Goal: Navigation & Orientation: Find specific page/section

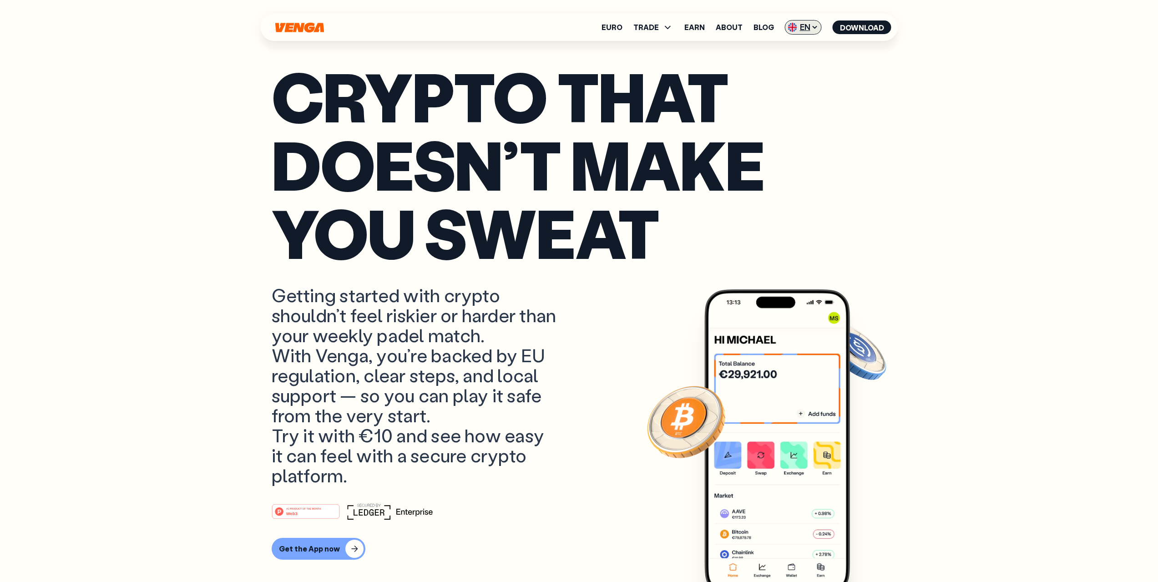
click at [816, 23] on span "EN" at bounding box center [803, 27] width 37 height 15
click at [795, 59] on div "Español - ES" at bounding box center [778, 63] width 47 height 9
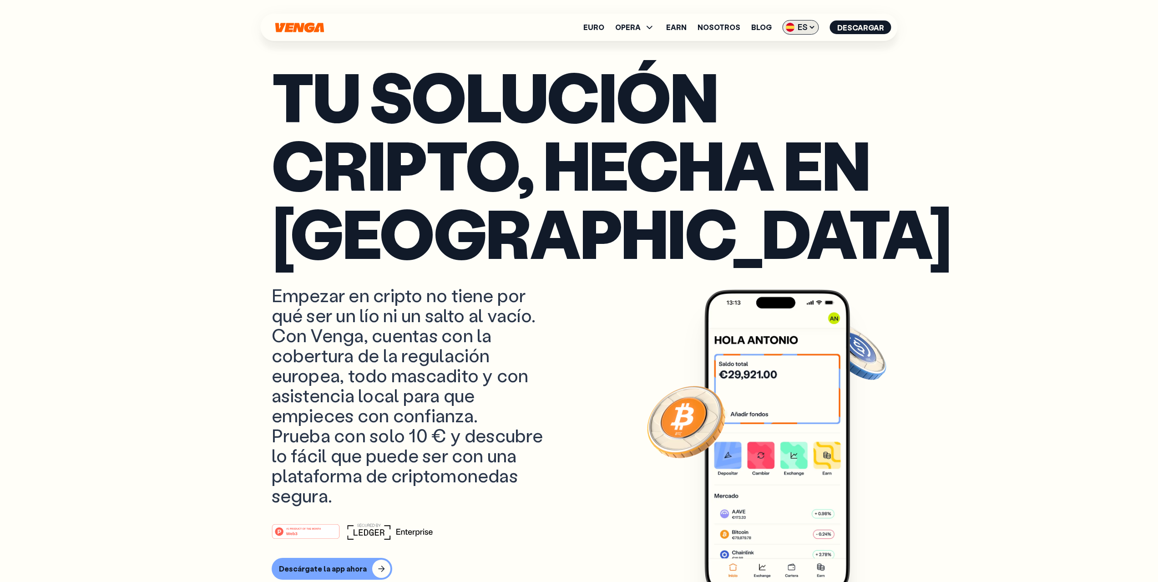
drag, startPoint x: 807, startPoint y: 36, endPoint x: 807, endPoint y: 26, distance: 10.0
click at [807, 35] on div "Euro OPERA Comprar Vender Cambiar Exchange Earn Nosotros Blog ES English - EN E…" at bounding box center [579, 27] width 637 height 27
click at [807, 23] on span "ES" at bounding box center [800, 27] width 36 height 15
click at [793, 77] on div "Català - CAT" at bounding box center [776, 80] width 49 height 9
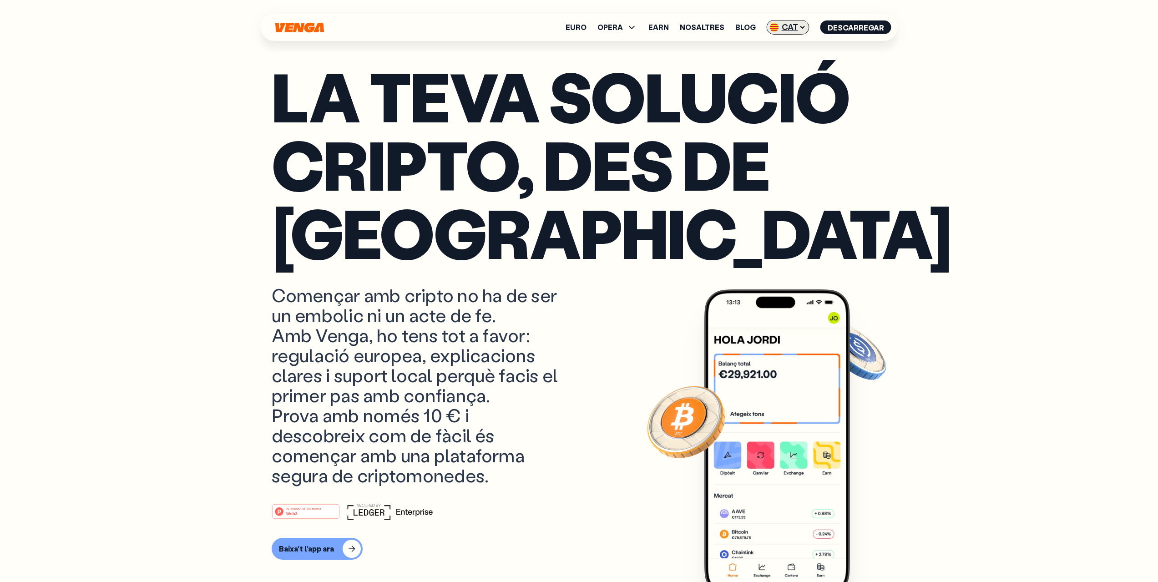
click at [787, 29] on span "CAT" at bounding box center [787, 27] width 43 height 15
click at [763, 62] on div "Español - ES" at bounding box center [766, 63] width 47 height 9
